Goal: Download file/media

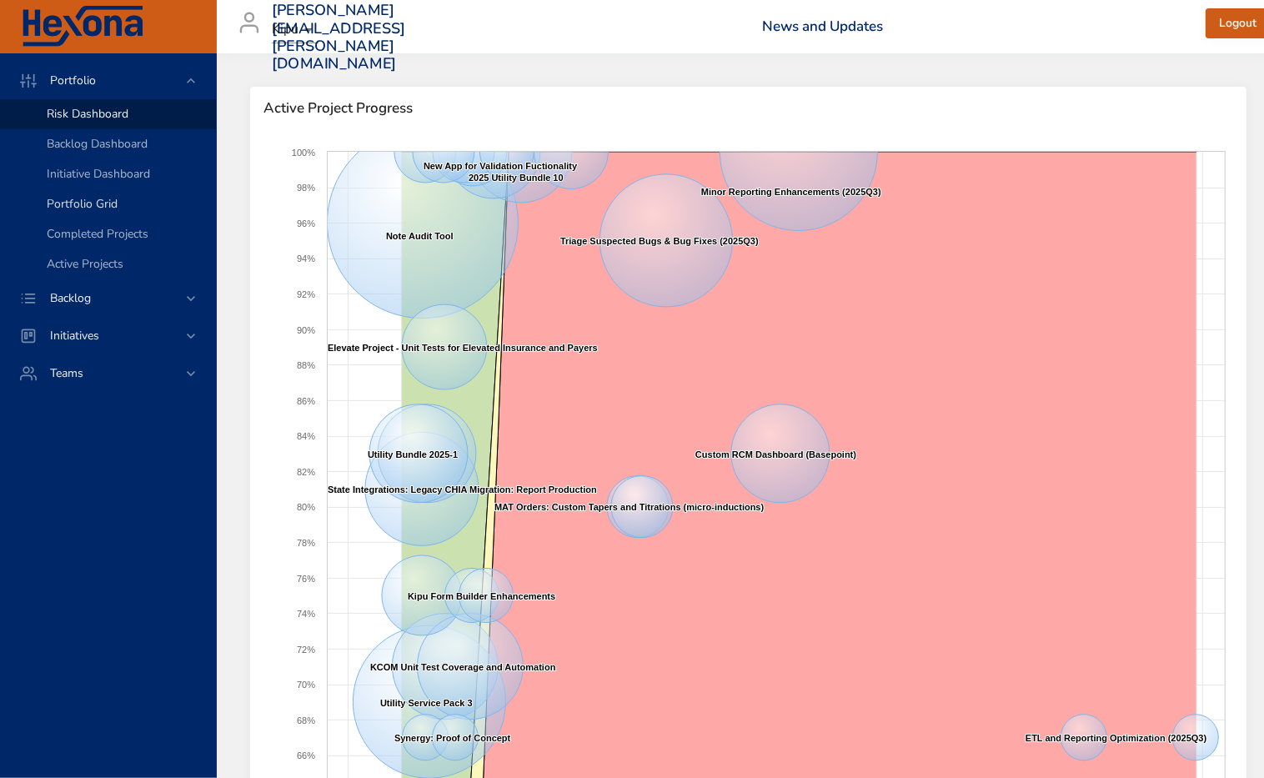
click at [62, 203] on span "Portfolio Grid" at bounding box center [82, 204] width 71 height 16
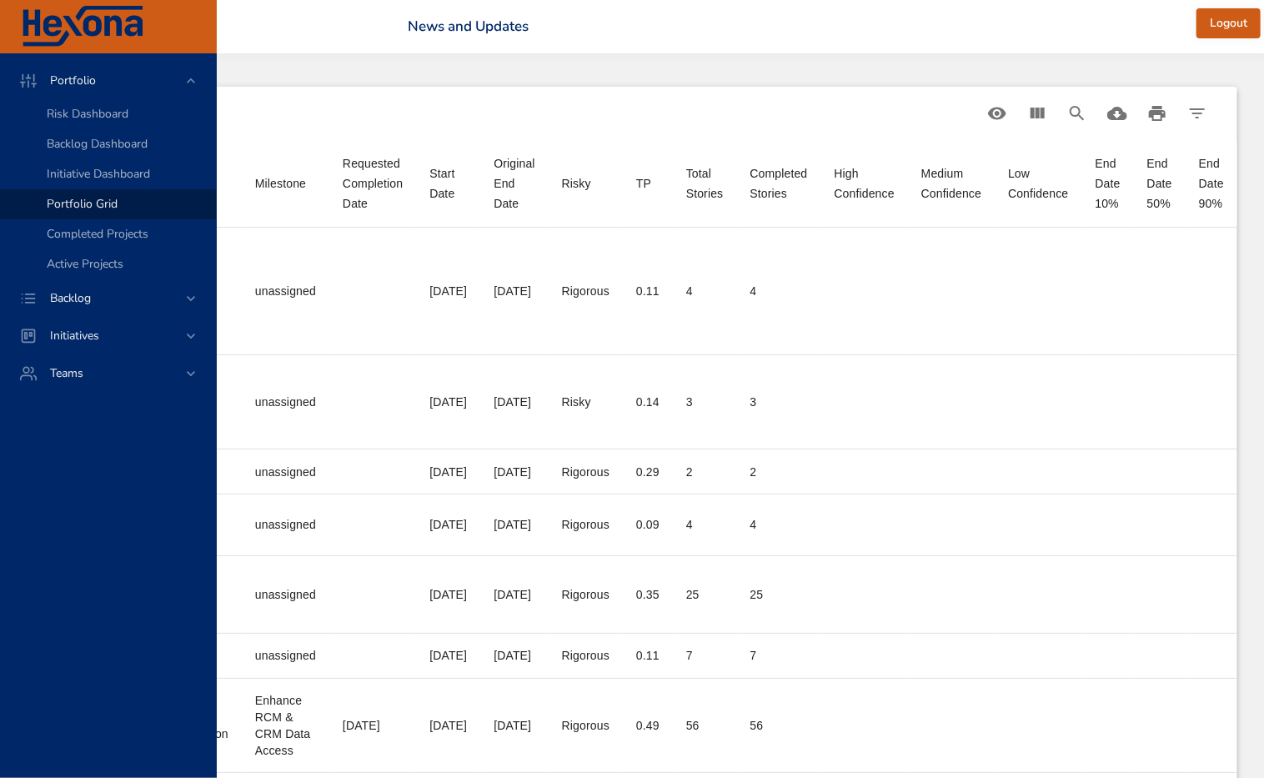
scroll to position [0, 746]
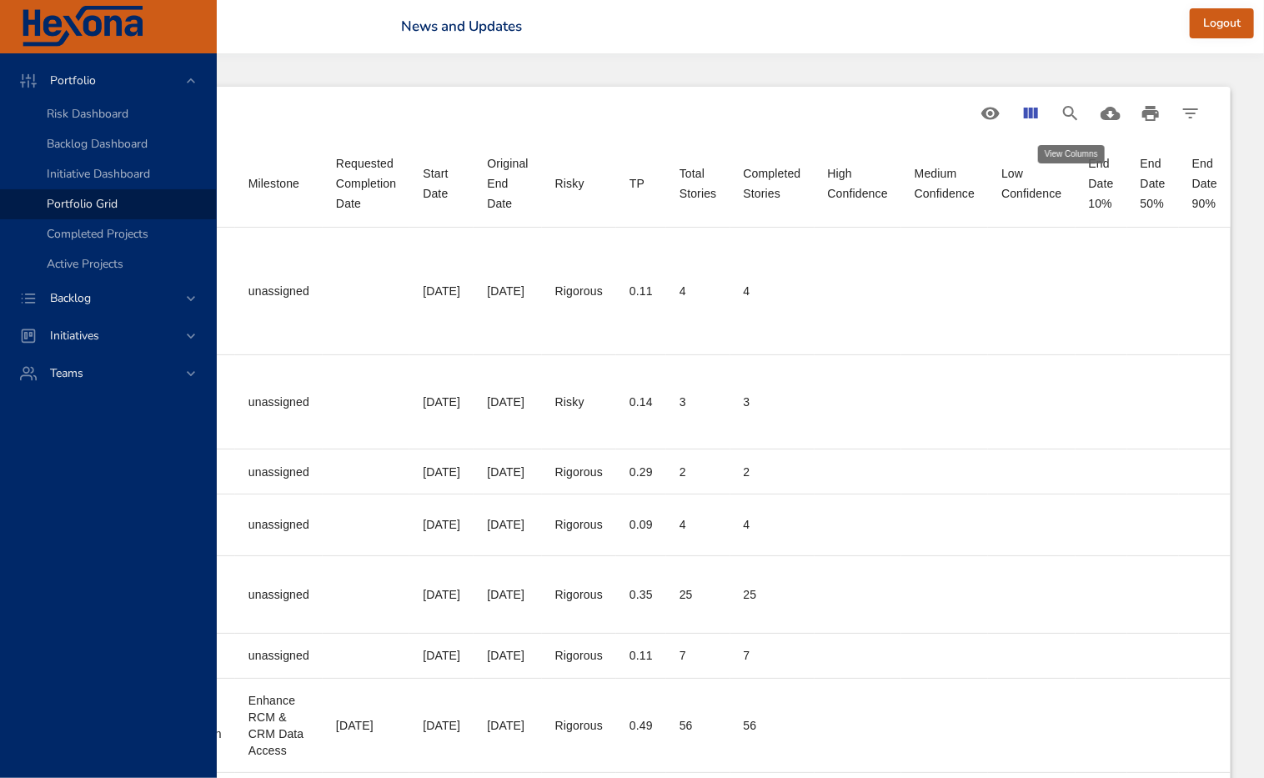
click at [1021, 116] on icon "View Columns" at bounding box center [1030, 113] width 20 height 20
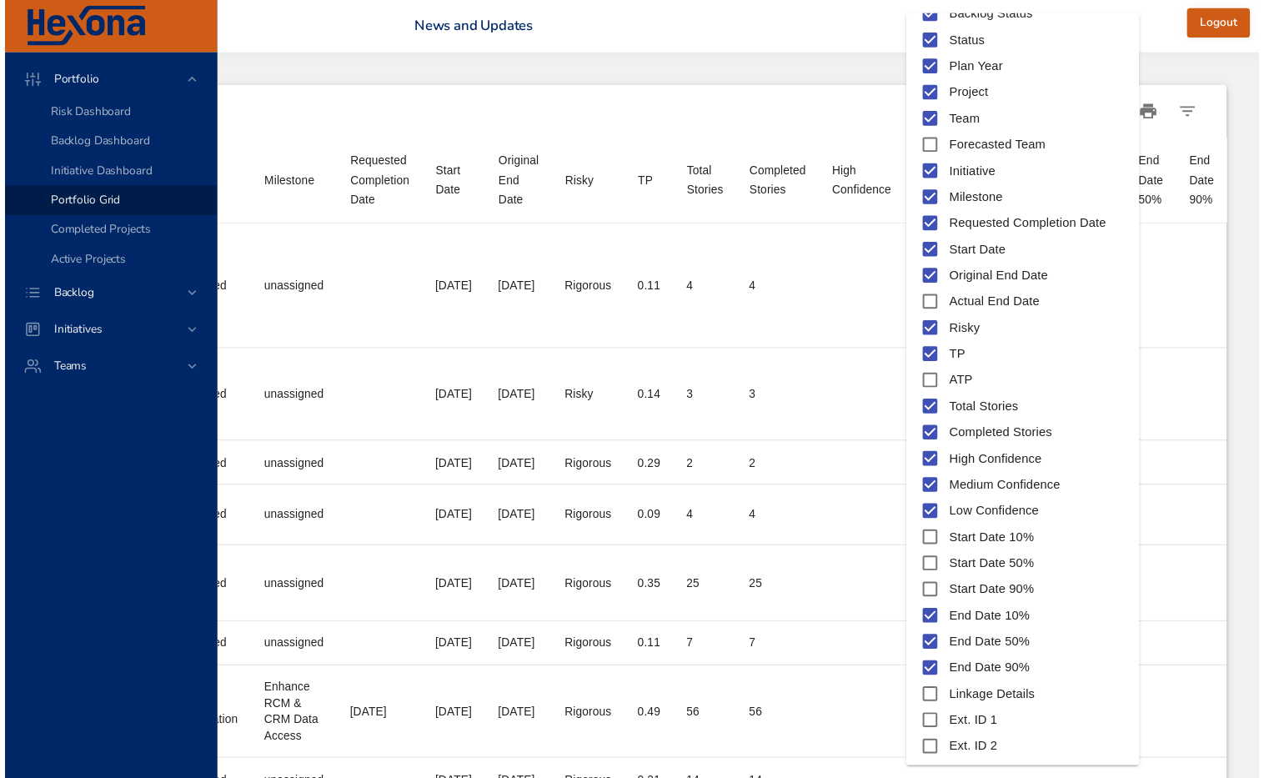
scroll to position [113, 0]
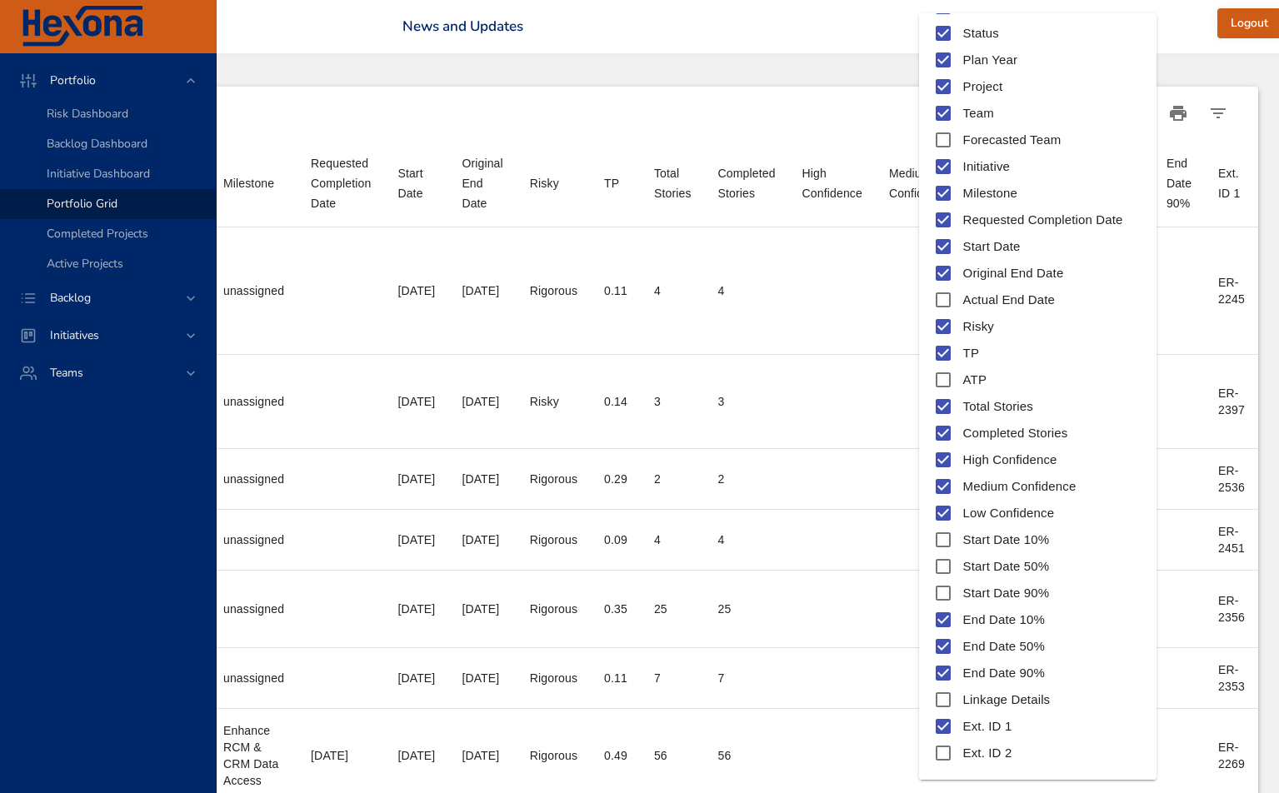
click at [1185, 18] on div at bounding box center [639, 396] width 1279 height 793
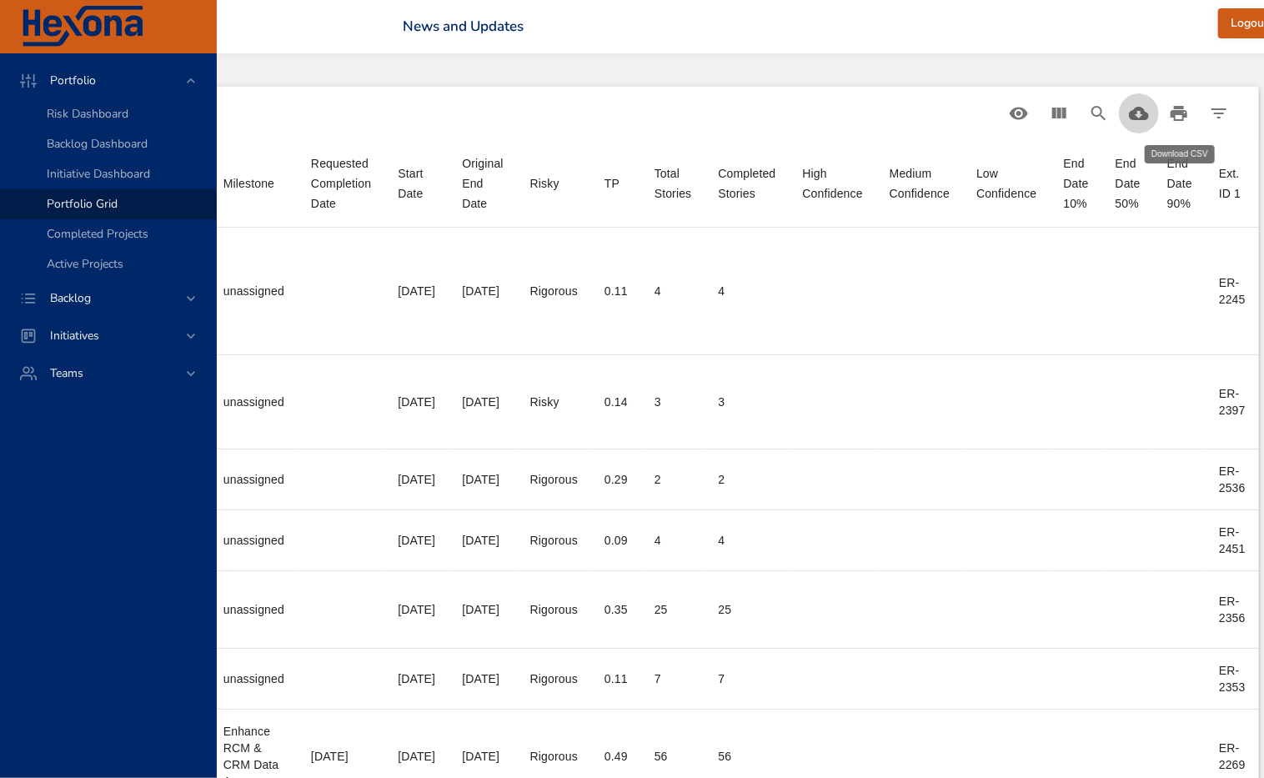
click at [1149, 118] on icon "Download CSV" at bounding box center [1139, 113] width 20 height 13
